Goal: Task Accomplishment & Management: Complete application form

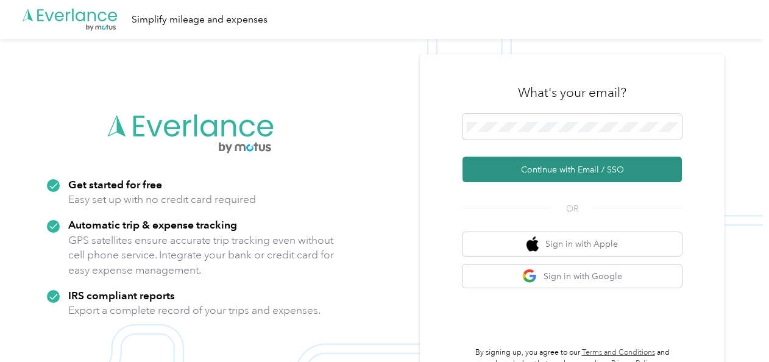
click at [566, 164] on button "Continue with Email / SSO" at bounding box center [571, 170] width 219 height 26
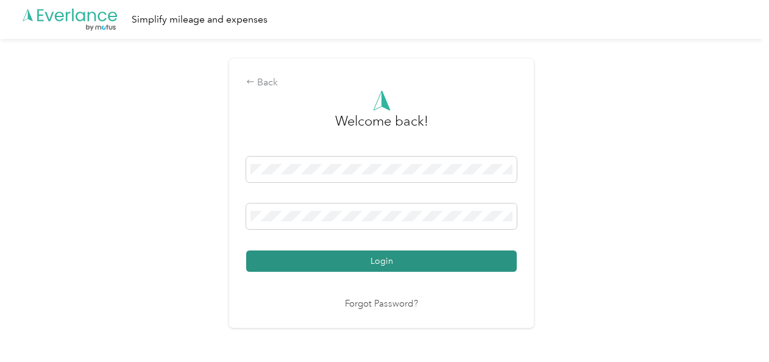
click at [406, 255] on button "Login" at bounding box center [381, 260] width 270 height 21
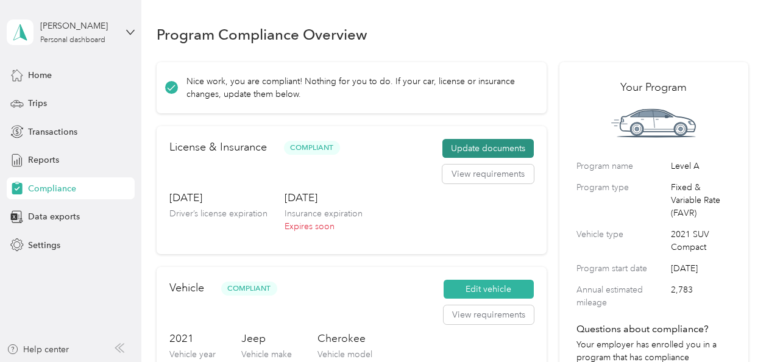
click at [492, 151] on button "Update documents" at bounding box center [487, 148] width 91 height 19
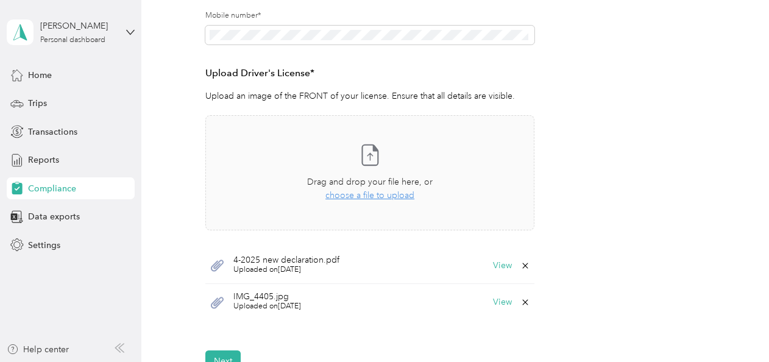
scroll to position [288, 0]
click at [361, 194] on span "choose a file to upload" at bounding box center [369, 193] width 89 height 10
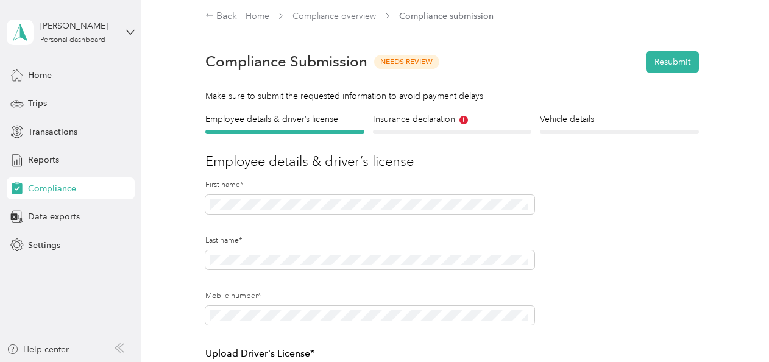
scroll to position [0, 0]
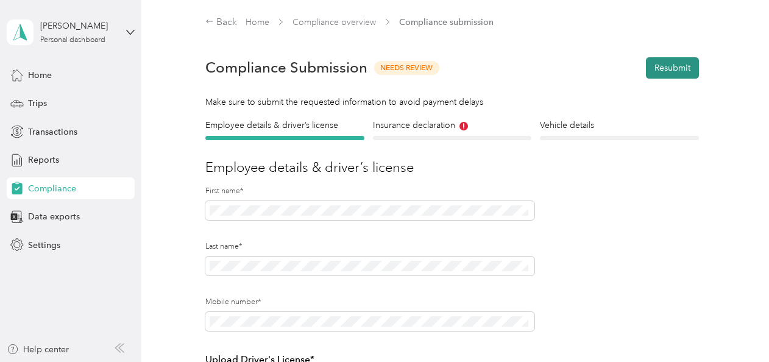
click at [666, 60] on button "Resubmit" at bounding box center [672, 67] width 53 height 21
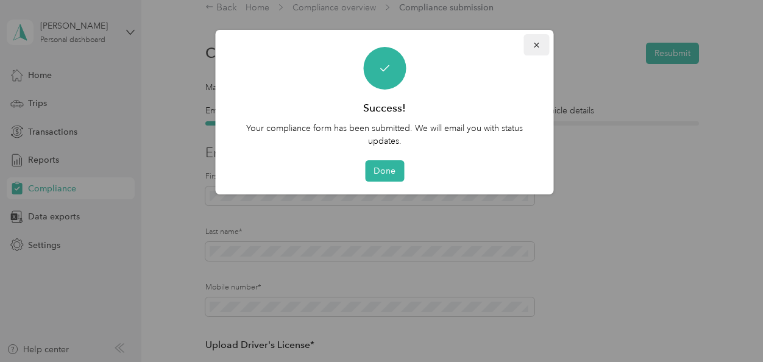
click at [538, 43] on icon "button" at bounding box center [536, 45] width 9 height 9
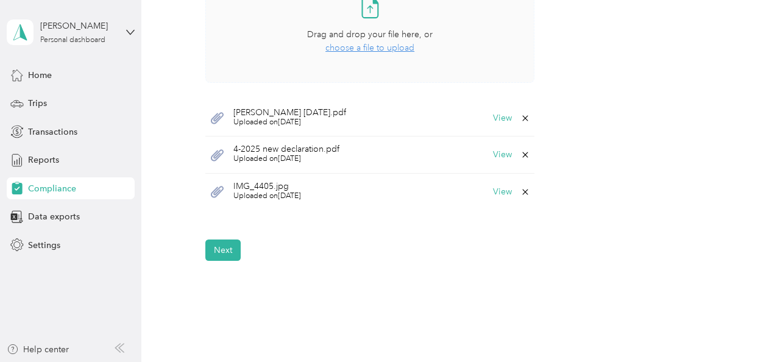
scroll to position [509, 0]
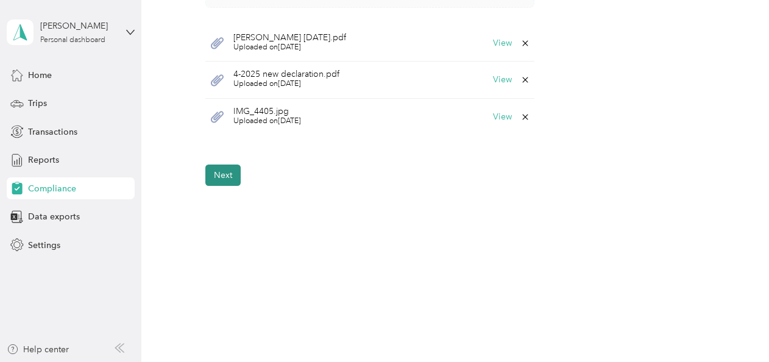
click at [229, 179] on button "Next" at bounding box center [222, 174] width 35 height 21
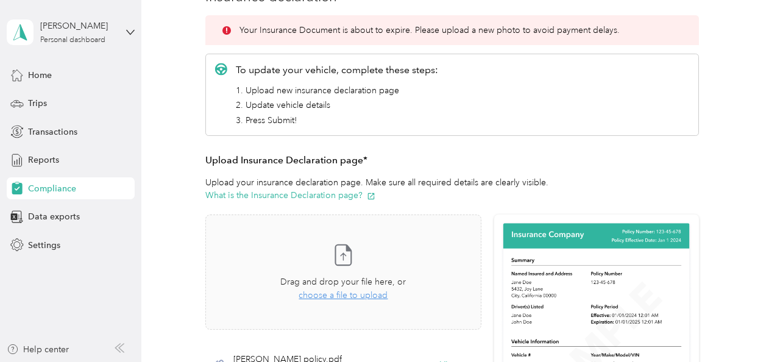
scroll to position [169, 0]
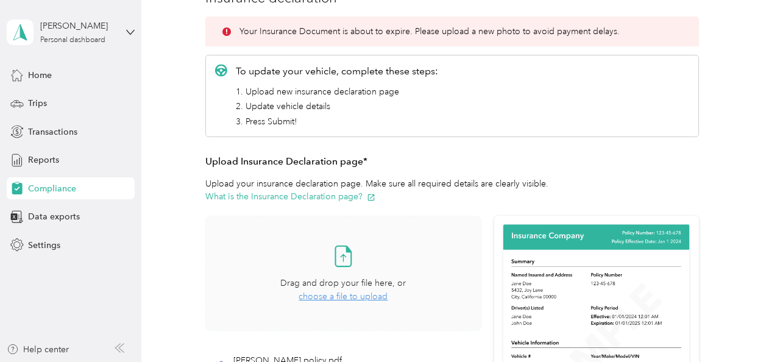
click at [356, 294] on span "choose a file to upload" at bounding box center [342, 296] width 89 height 10
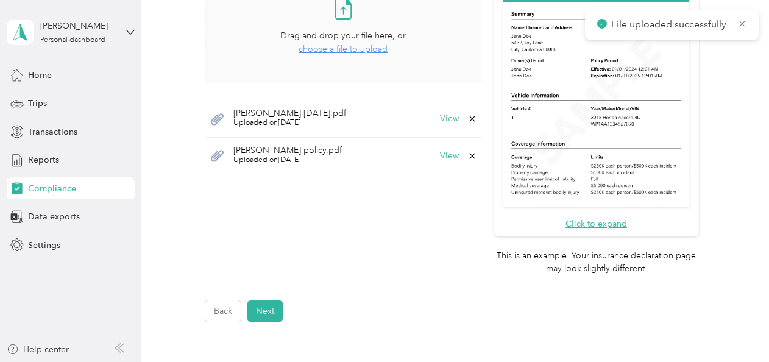
scroll to position [421, 0]
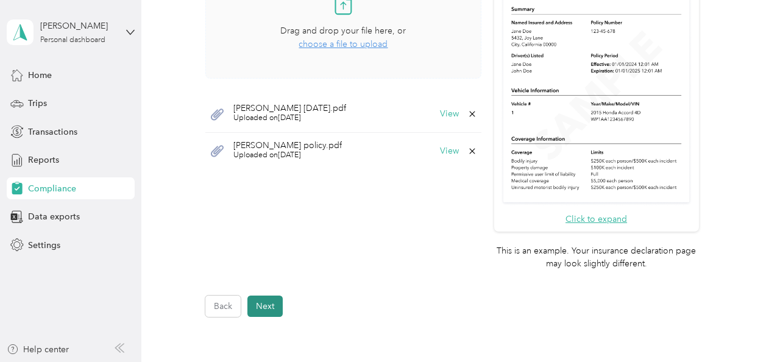
click at [258, 314] on button "Next" at bounding box center [264, 305] width 35 height 21
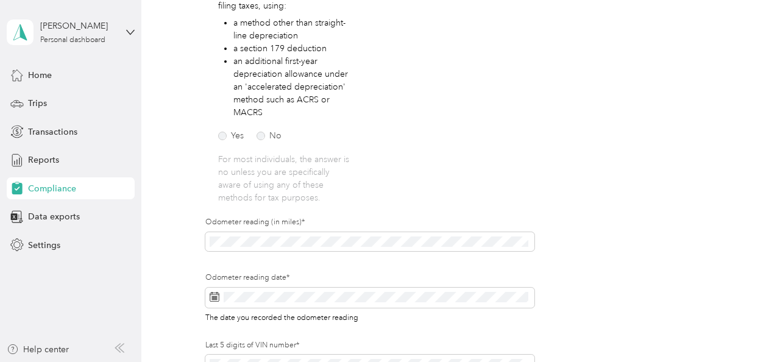
scroll to position [256, 0]
click at [103, 253] on section "[PERSON_NAME] Personal dashboard Home Trips Transactions Reports Compliance Dat…" at bounding box center [381, 181] width 762 height 362
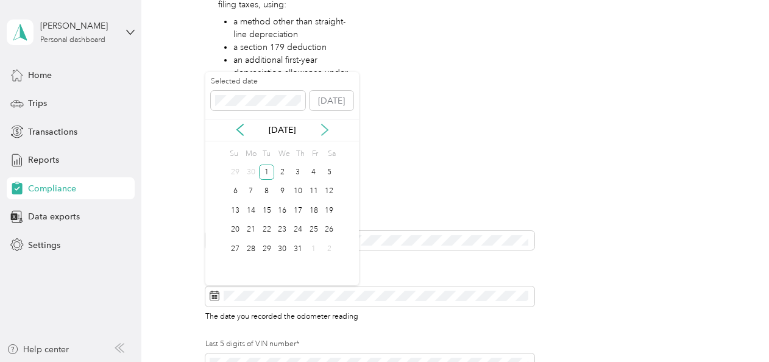
click at [325, 130] on icon at bounding box center [325, 130] width 12 height 12
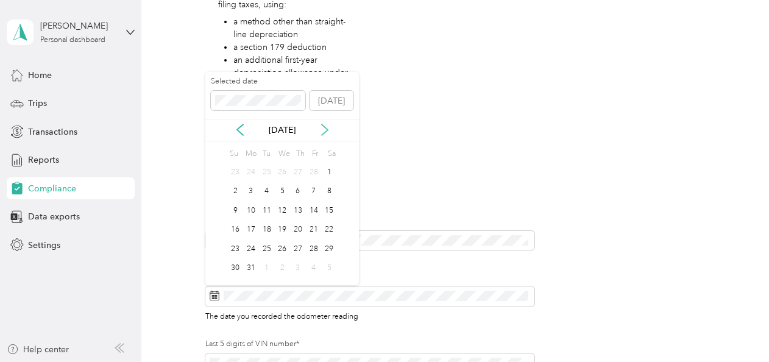
click at [325, 130] on icon at bounding box center [325, 130] width 12 height 12
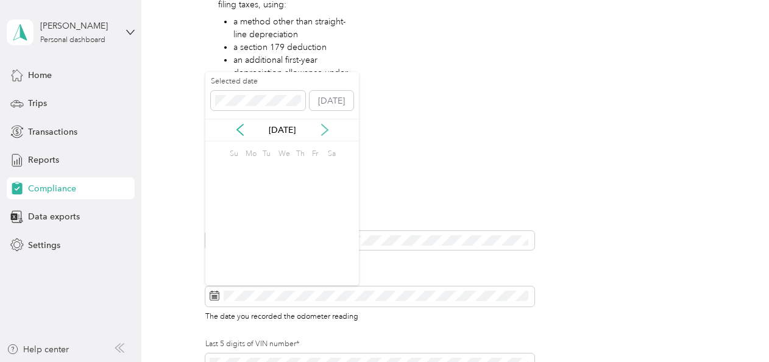
click at [325, 130] on icon at bounding box center [325, 130] width 12 height 12
click at [249, 246] on div "29" at bounding box center [251, 248] width 16 height 15
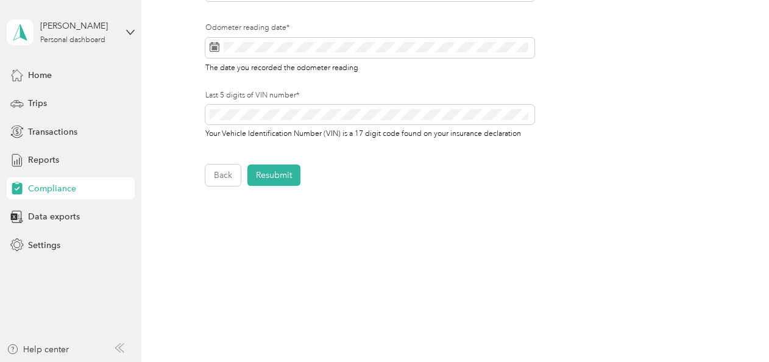
scroll to position [505, 0]
click at [275, 177] on button "Resubmit" at bounding box center [273, 173] width 53 height 21
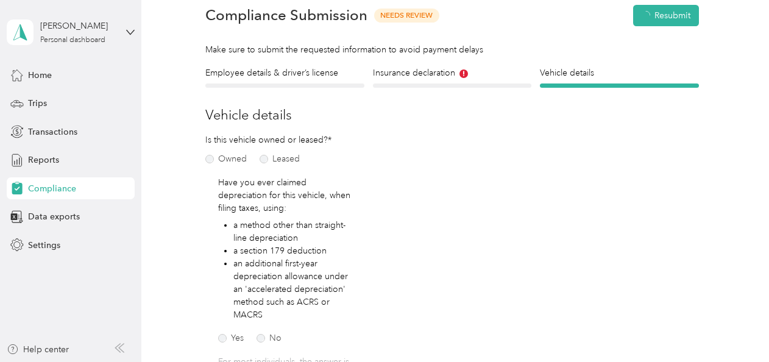
scroll to position [15, 0]
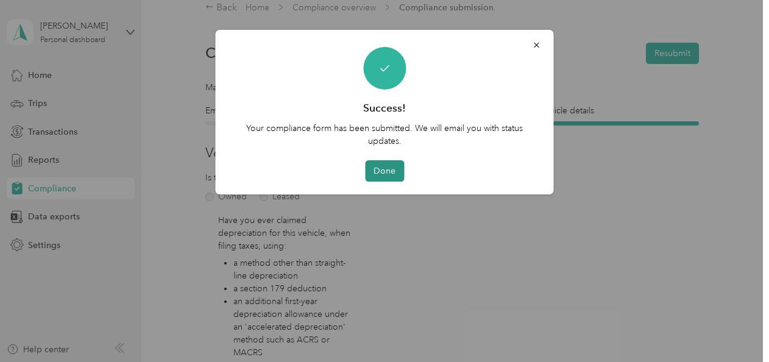
click at [381, 173] on button "Done" at bounding box center [384, 170] width 39 height 21
